Goal: Transaction & Acquisition: Download file/media

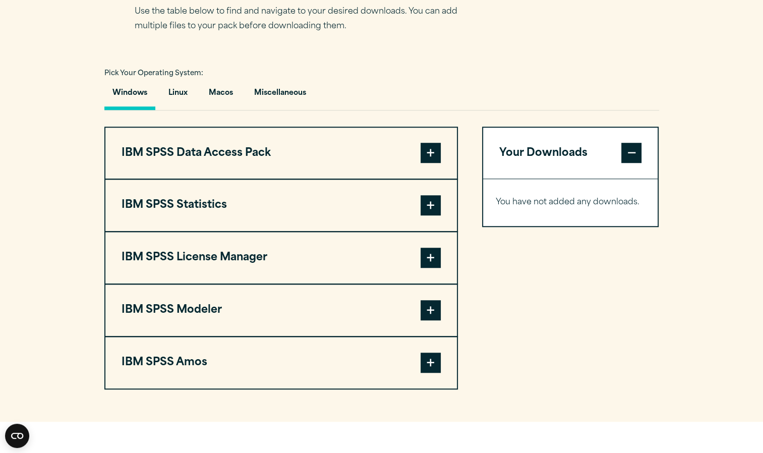
scroll to position [680, 0]
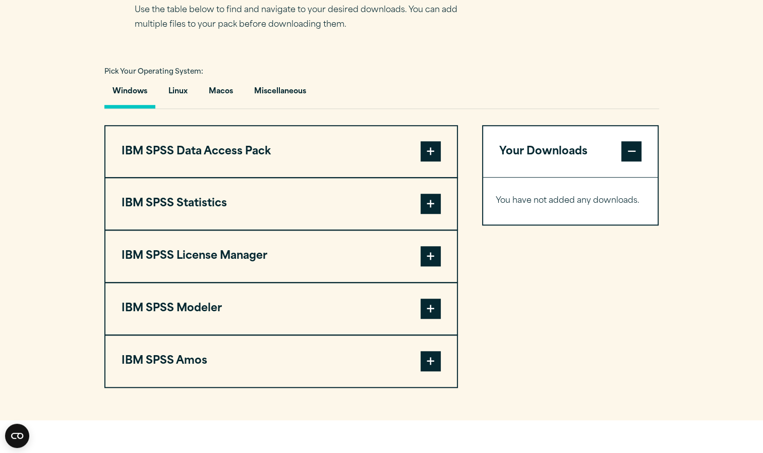
click at [435, 214] on span at bounding box center [431, 204] width 20 height 20
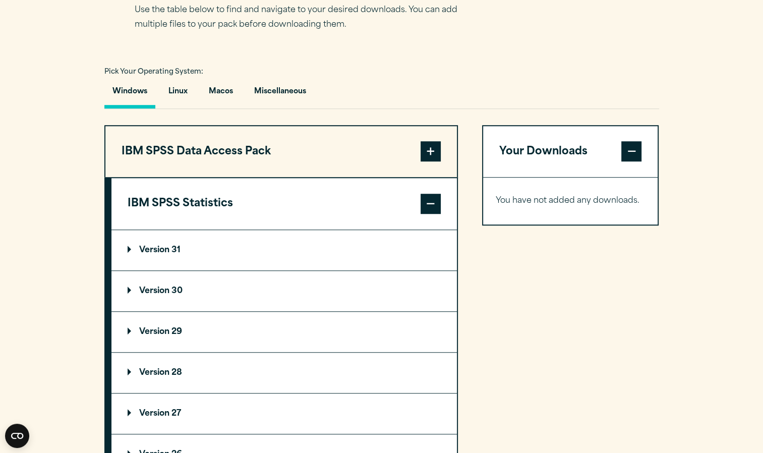
click at [182, 295] on p "Version 30" at bounding box center [155, 291] width 55 height 8
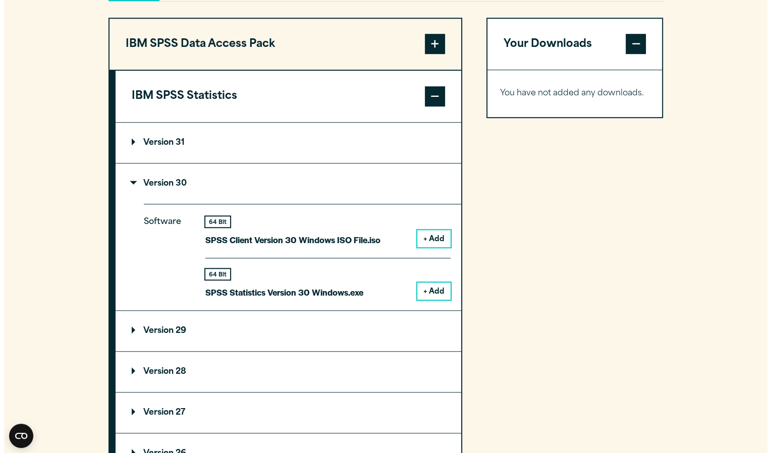
scroll to position [789, 0]
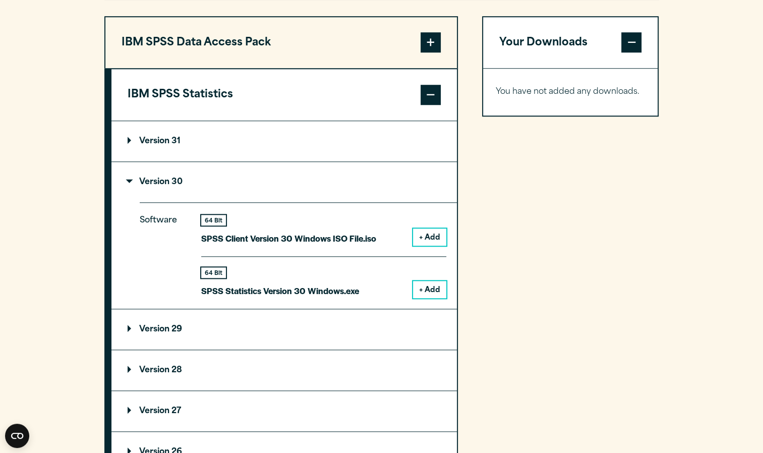
click at [425, 298] on button "+ Add" at bounding box center [429, 289] width 33 height 17
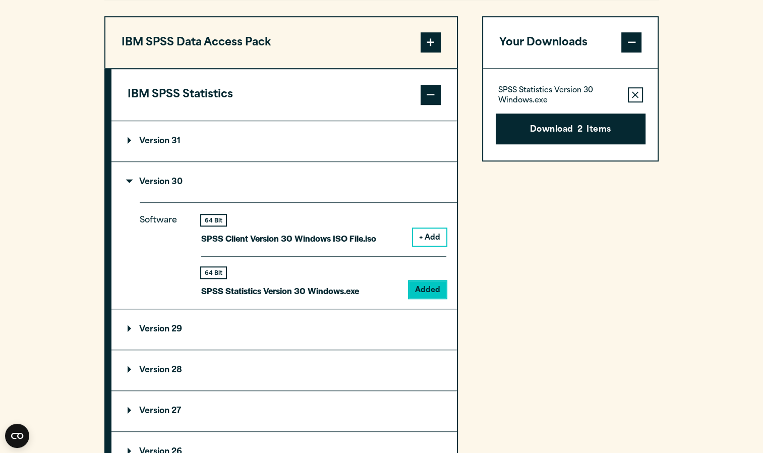
click at [628, 53] on span at bounding box center [632, 43] width 20 height 20
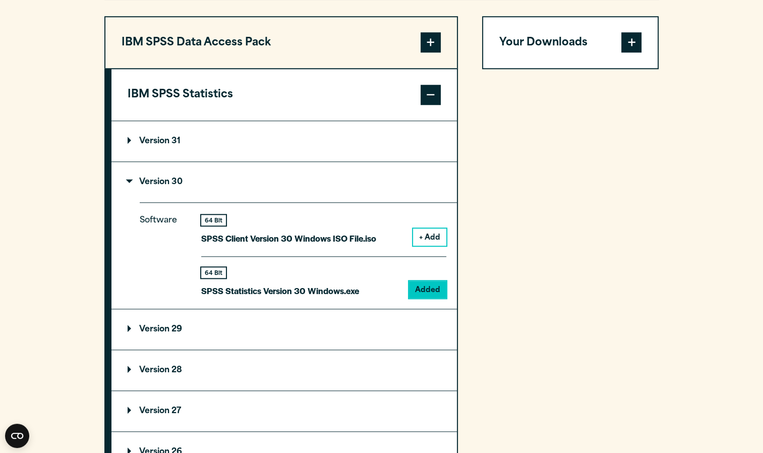
click at [628, 53] on span at bounding box center [632, 43] width 20 height 20
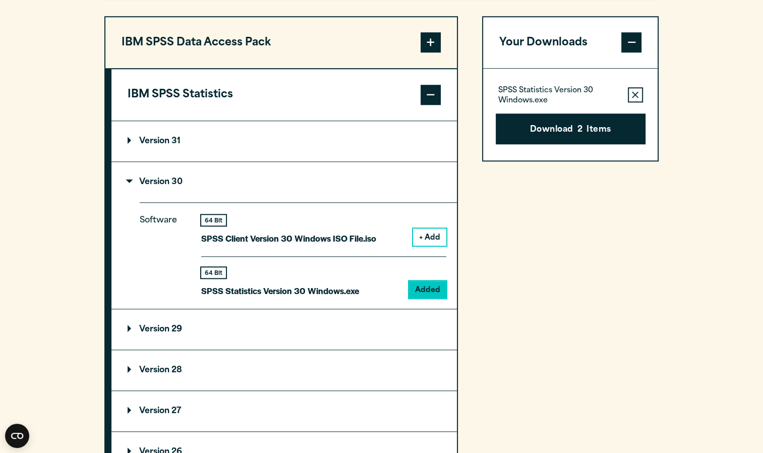
click at [637, 103] on button "Remove this item from your software download list" at bounding box center [635, 95] width 15 height 15
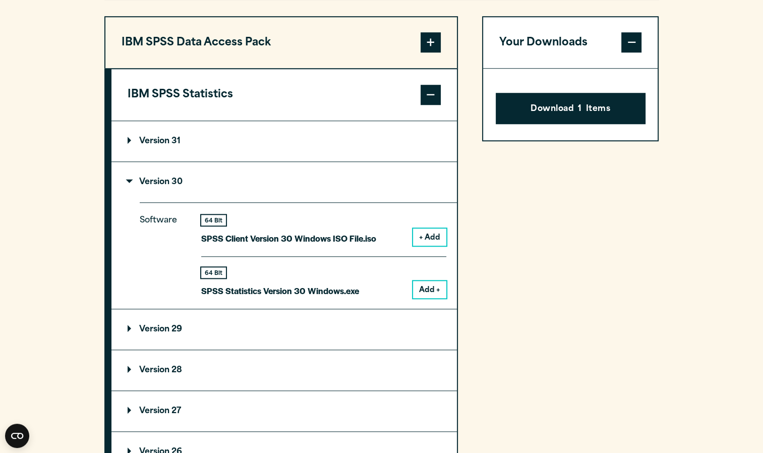
click at [430, 298] on button "Add +" at bounding box center [429, 289] width 33 height 17
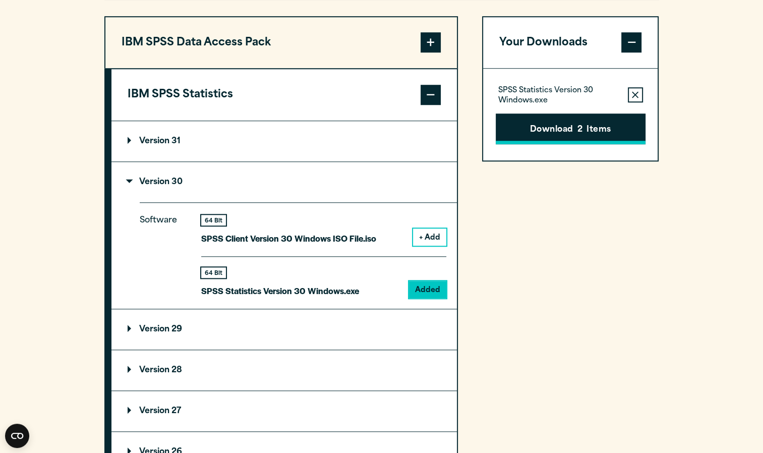
click at [569, 145] on button "Download 2 Items" at bounding box center [571, 129] width 150 height 31
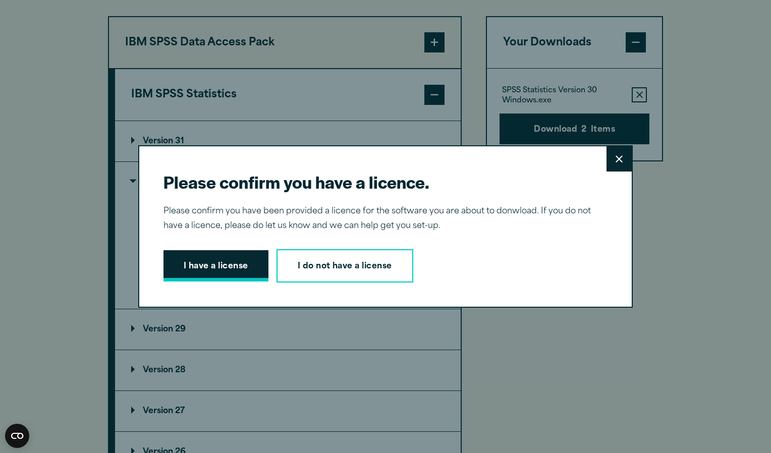
click at [236, 265] on button "I have a license" at bounding box center [215, 265] width 105 height 31
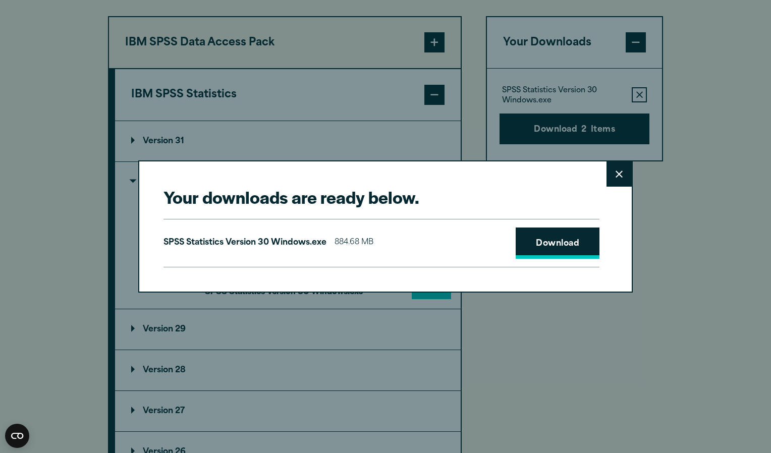
click at [539, 234] on link "Download" at bounding box center [558, 243] width 84 height 31
